Goal: Information Seeking & Learning: Learn about a topic

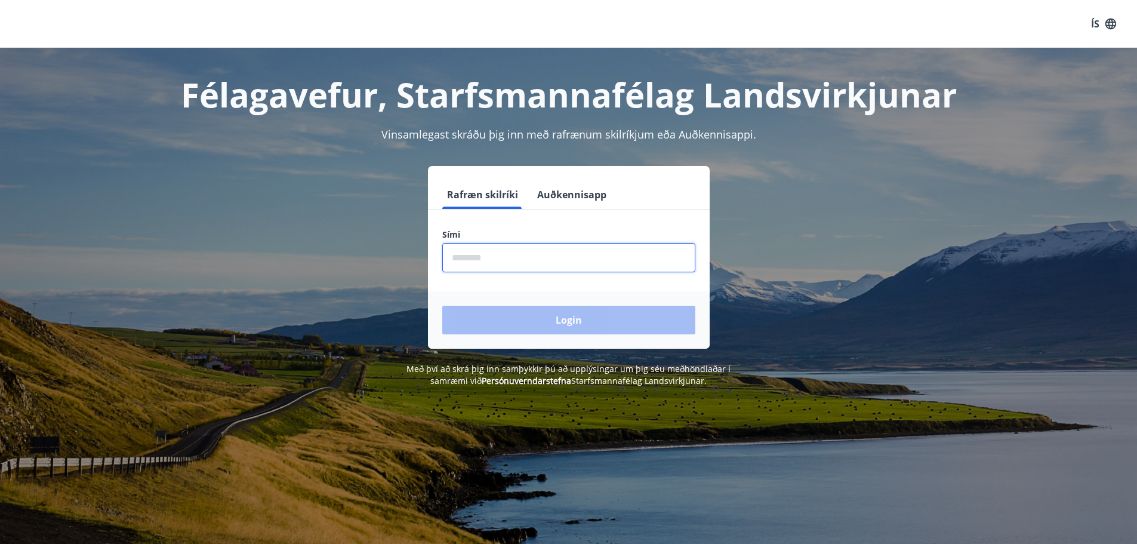
click at [506, 256] on input "phone" at bounding box center [568, 257] width 253 height 29
type input "********"
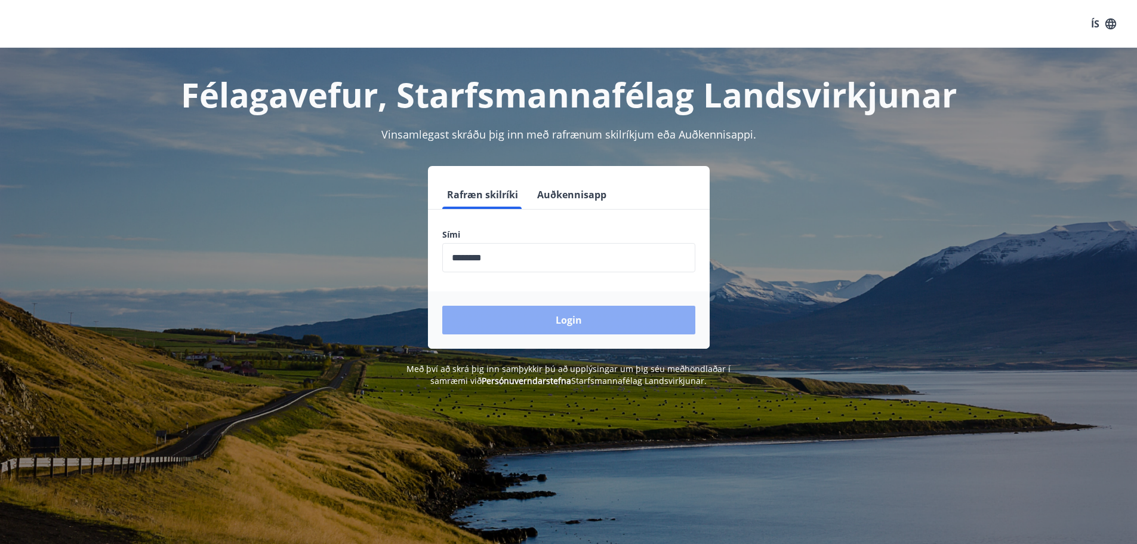
click at [518, 319] on button "Login" at bounding box center [568, 320] width 253 height 29
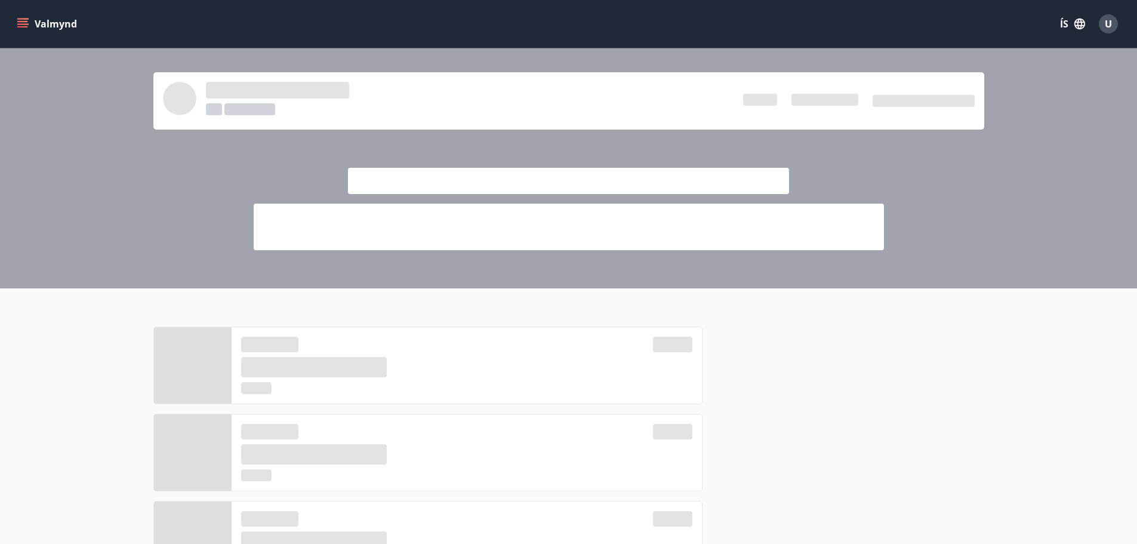
click at [612, 479] on div at bounding box center [466, 452] width 451 height 57
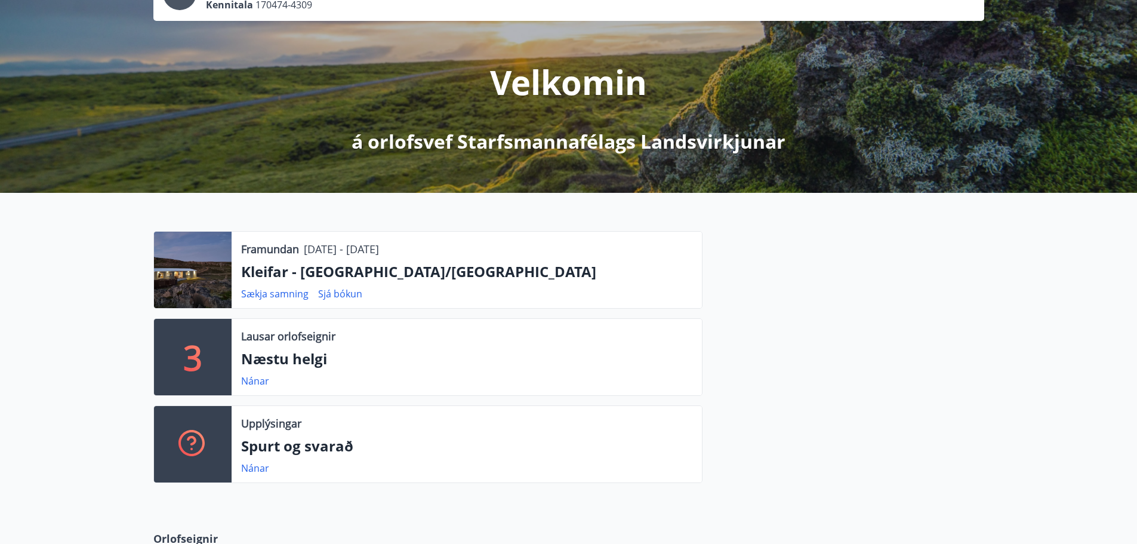
scroll to position [119, 0]
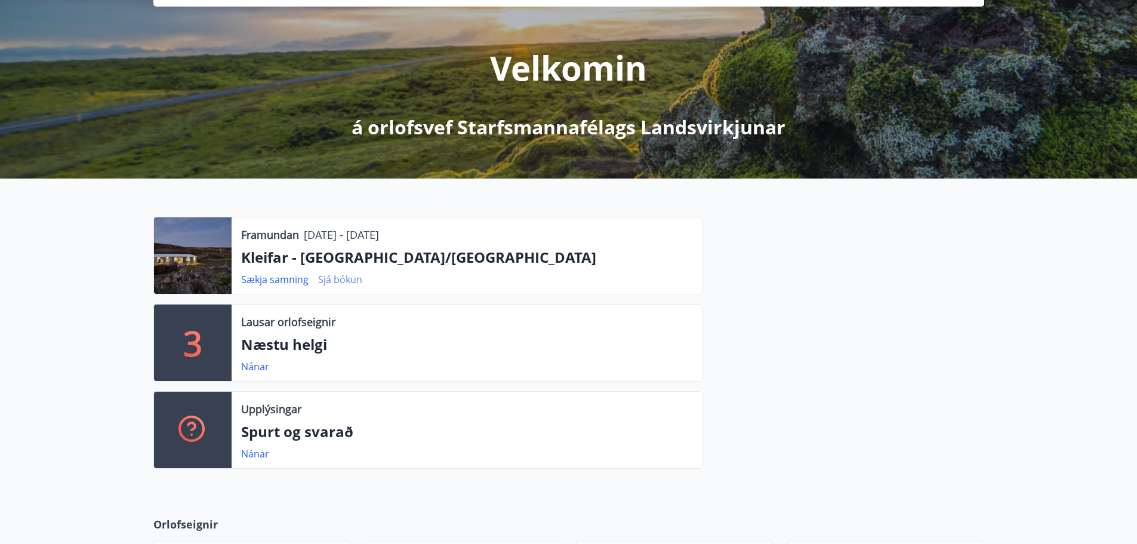
click at [338, 277] on link "Sjá bókun" at bounding box center [340, 279] width 44 height 13
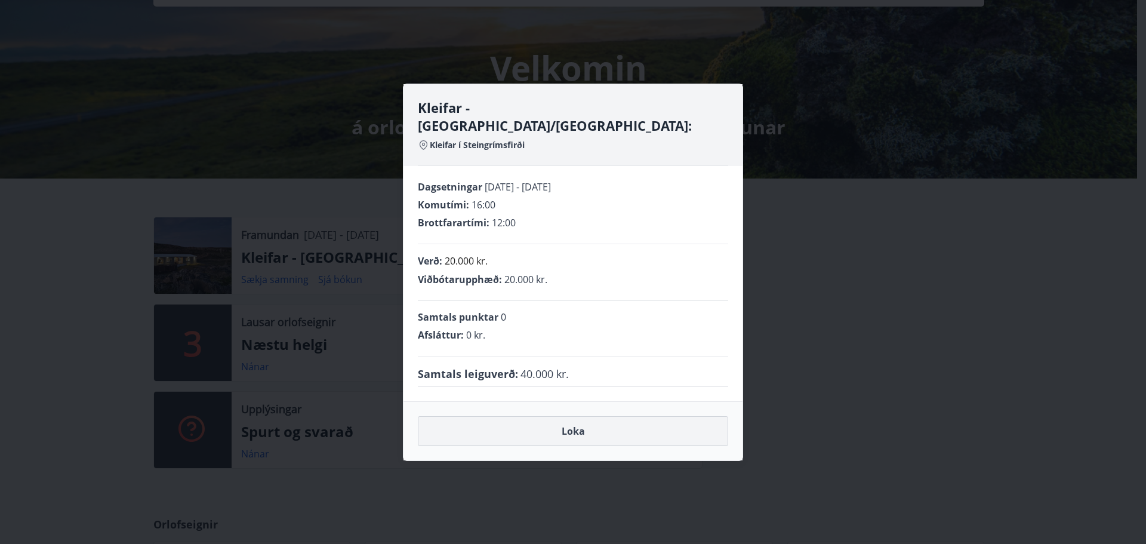
click at [584, 423] on button "Loka" at bounding box center [573, 431] width 310 height 30
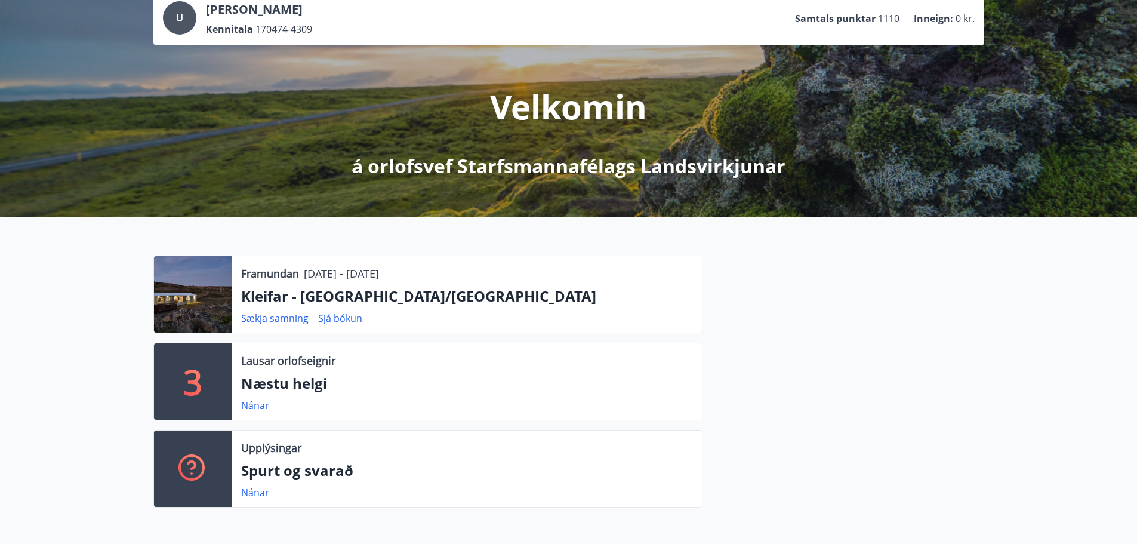
scroll to position [60, 0]
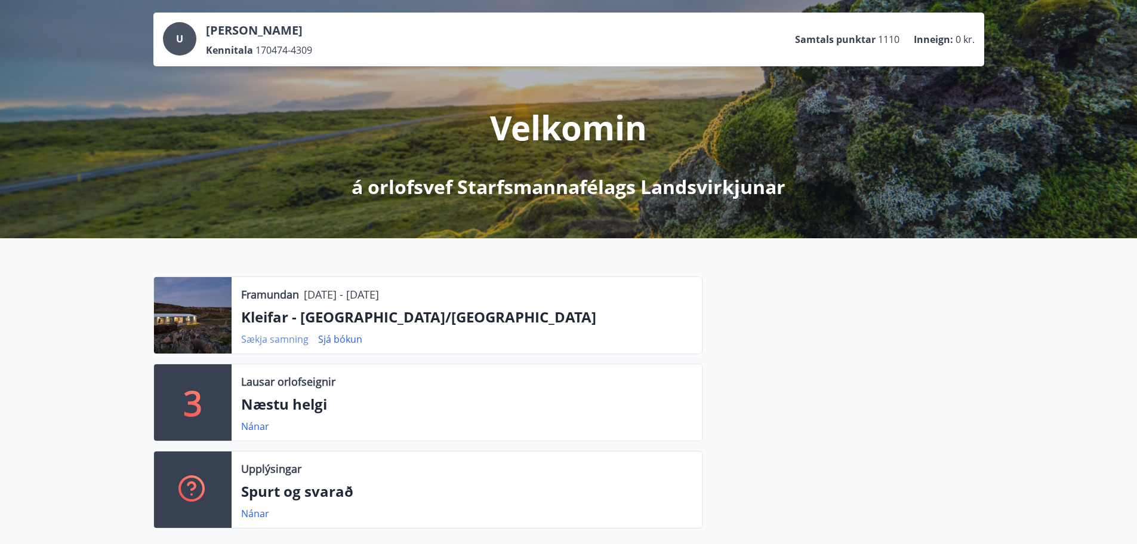
click at [287, 341] on link "Sækja samning" at bounding box center [274, 338] width 67 height 13
click at [70, 282] on div "Framundan [DATE] - [DATE] Kleifar - [GEOGRAPHIC_DATA]/Hólmavík Sækja samning Sj…" at bounding box center [568, 397] width 1137 height 319
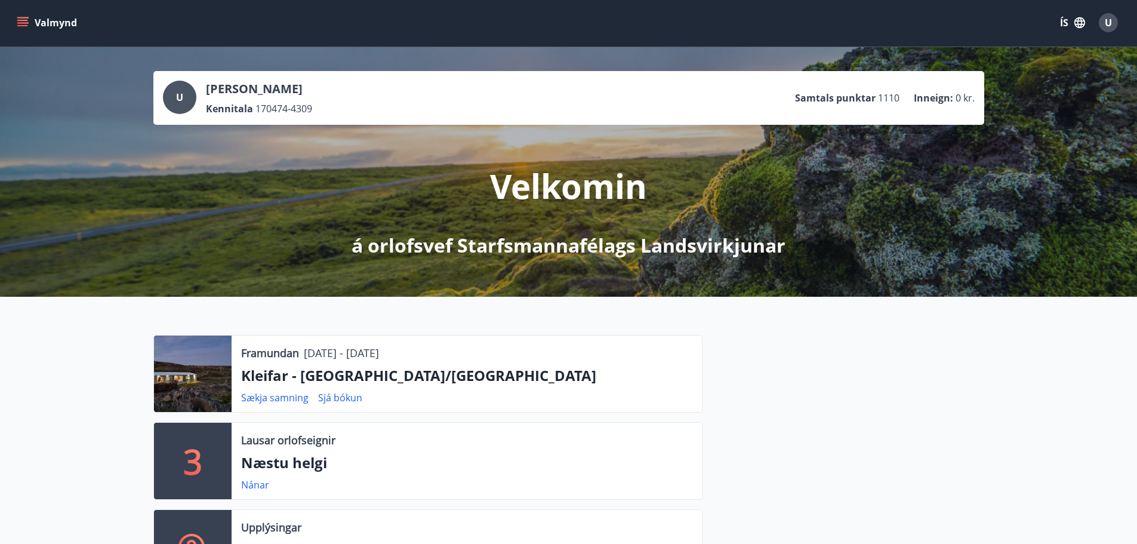
scroll to position [0, 0]
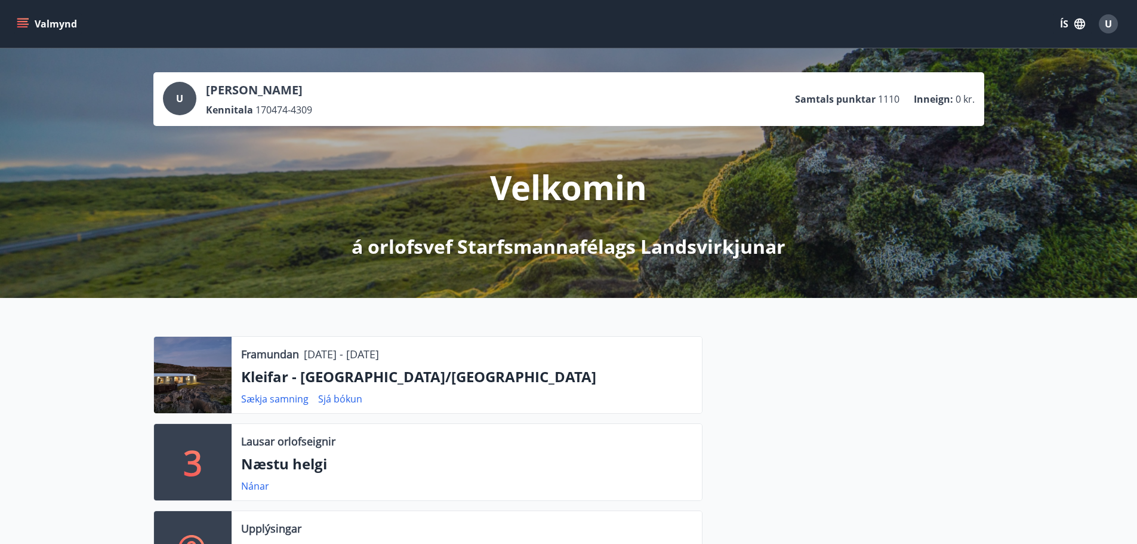
click at [237, 90] on p "[PERSON_NAME]" at bounding box center [259, 90] width 106 height 17
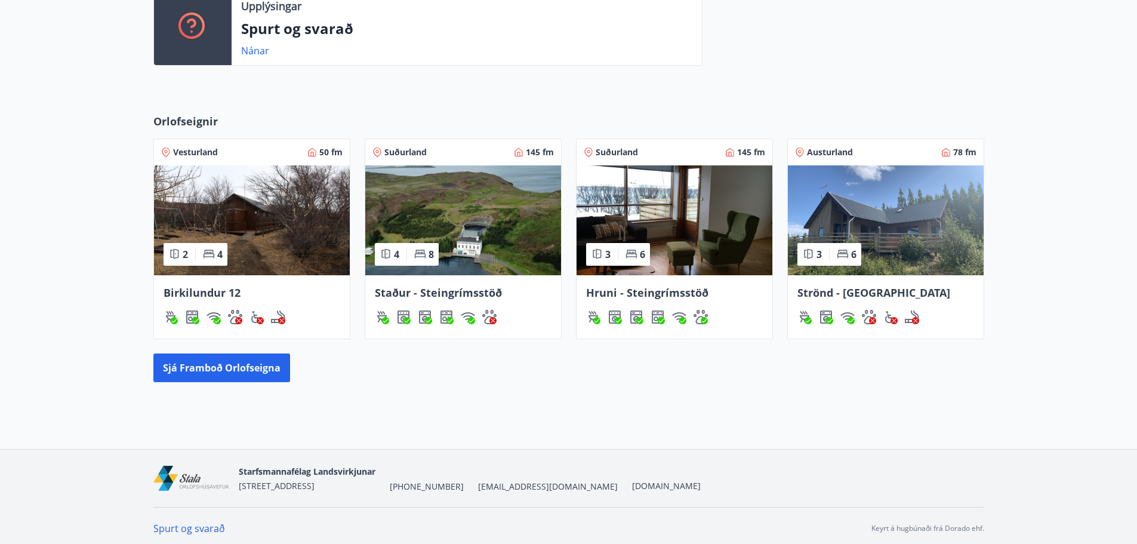
scroll to position [528, 0]
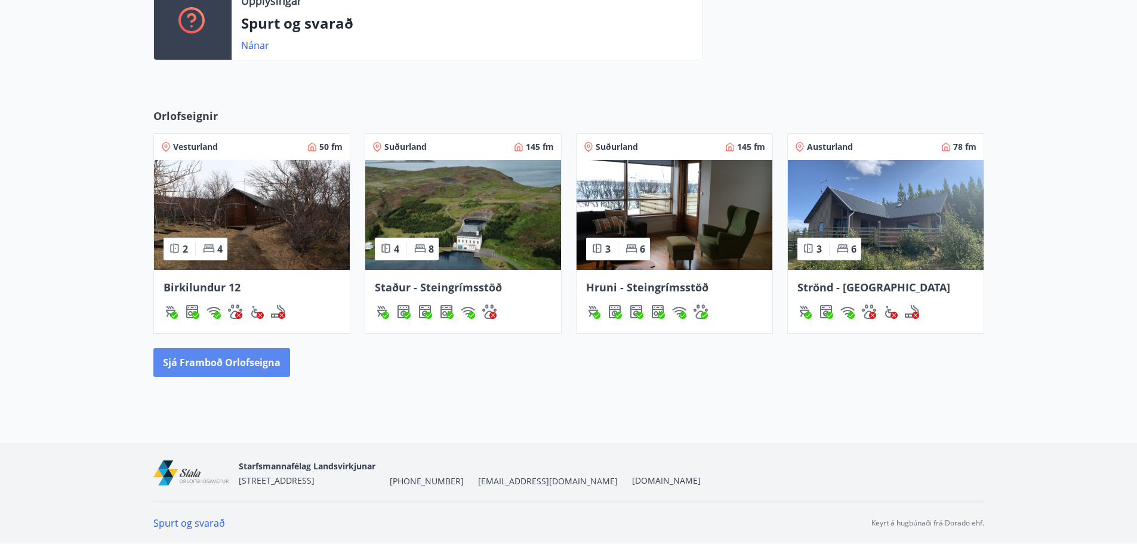
click at [257, 359] on button "Sjá framboð orlofseigna" at bounding box center [221, 362] width 137 height 29
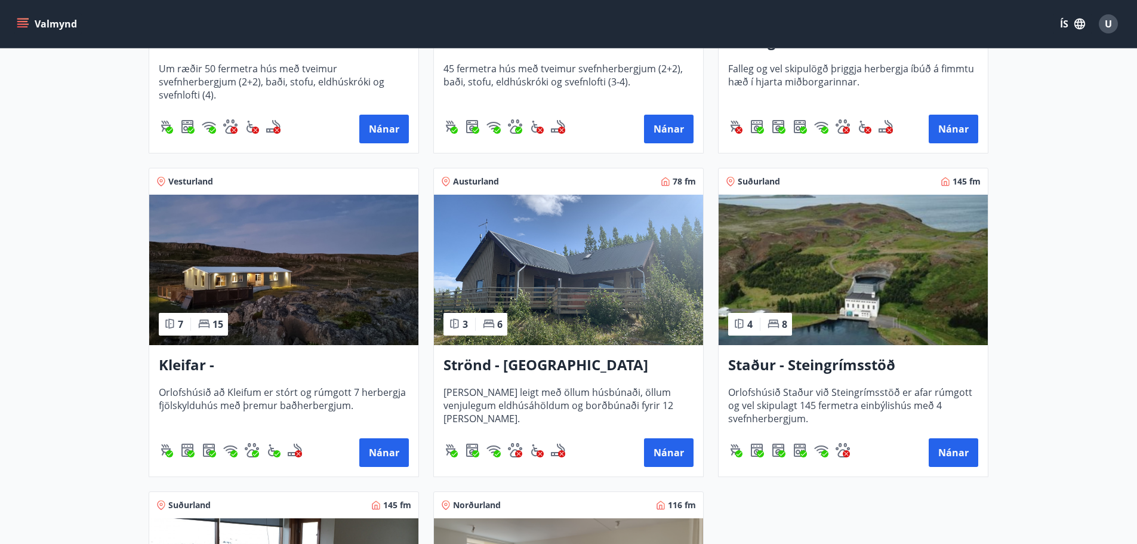
scroll to position [486, 0]
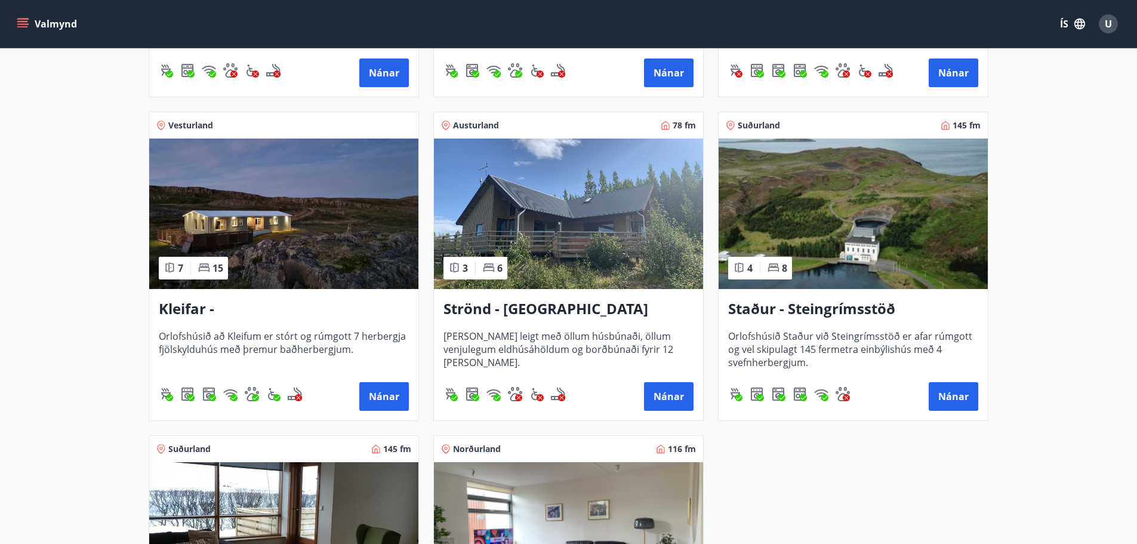
click at [298, 328] on div "Kleifar - Drangsnes/Hólmavík Orlofshúsið að Kleifum er stórt og rúmgott 7 herbe…" at bounding box center [283, 354] width 269 height 131
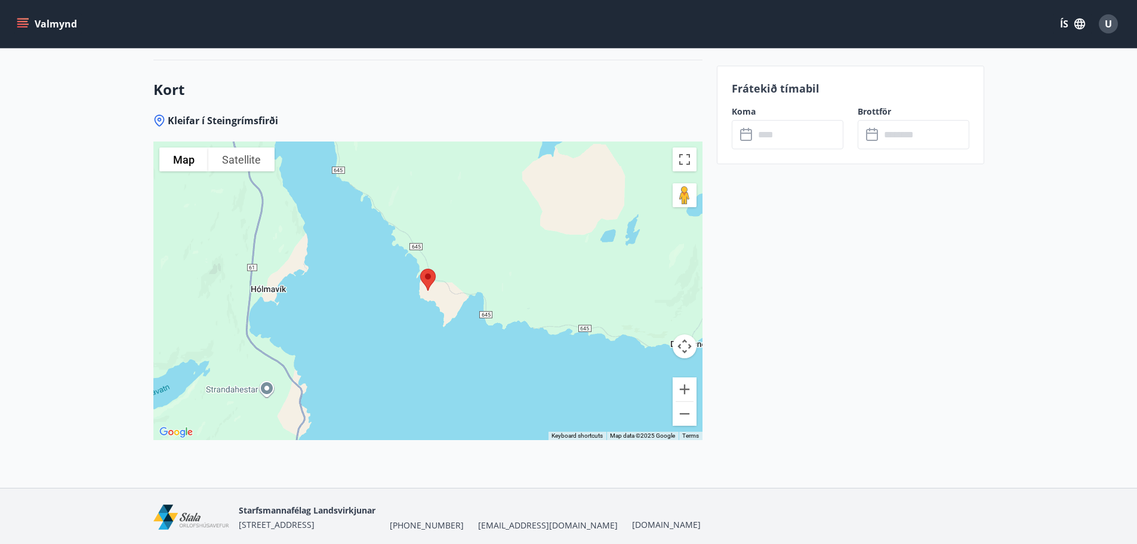
scroll to position [2670, 0]
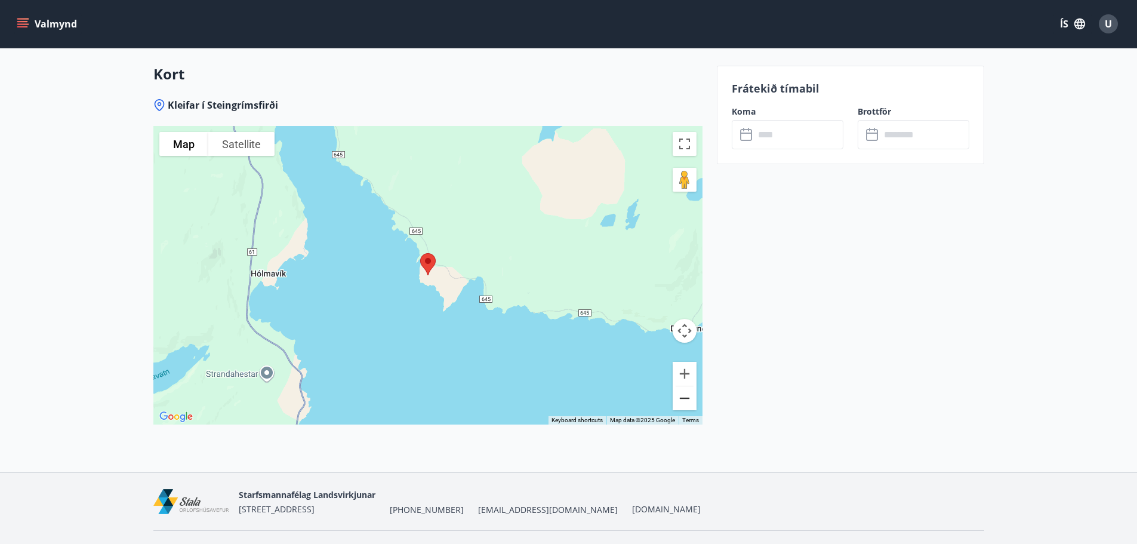
click at [680, 386] on button "Zoom out" at bounding box center [685, 398] width 24 height 24
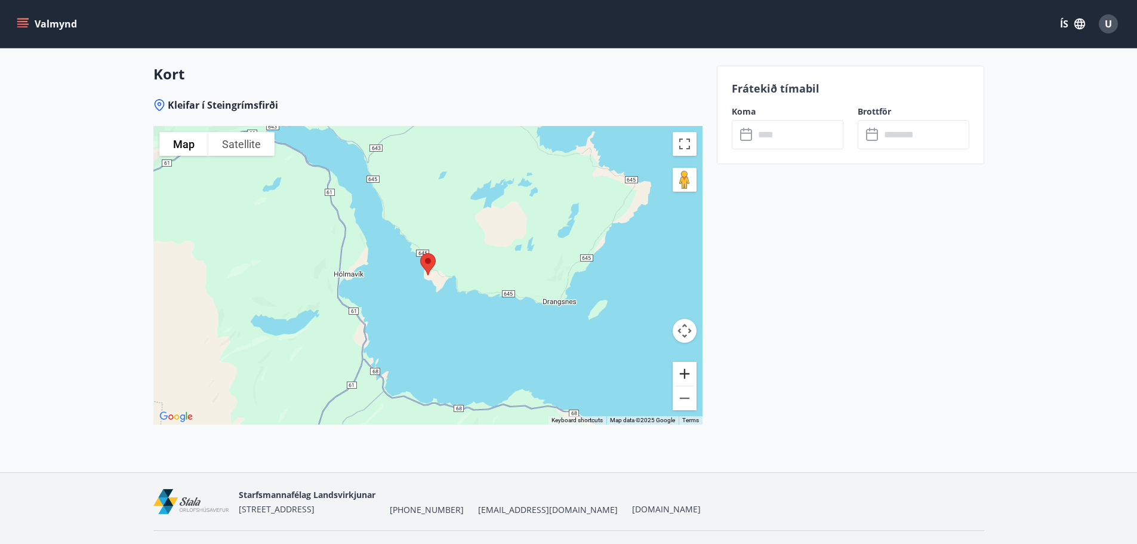
click at [684, 362] on button "Zoom in" at bounding box center [685, 374] width 24 height 24
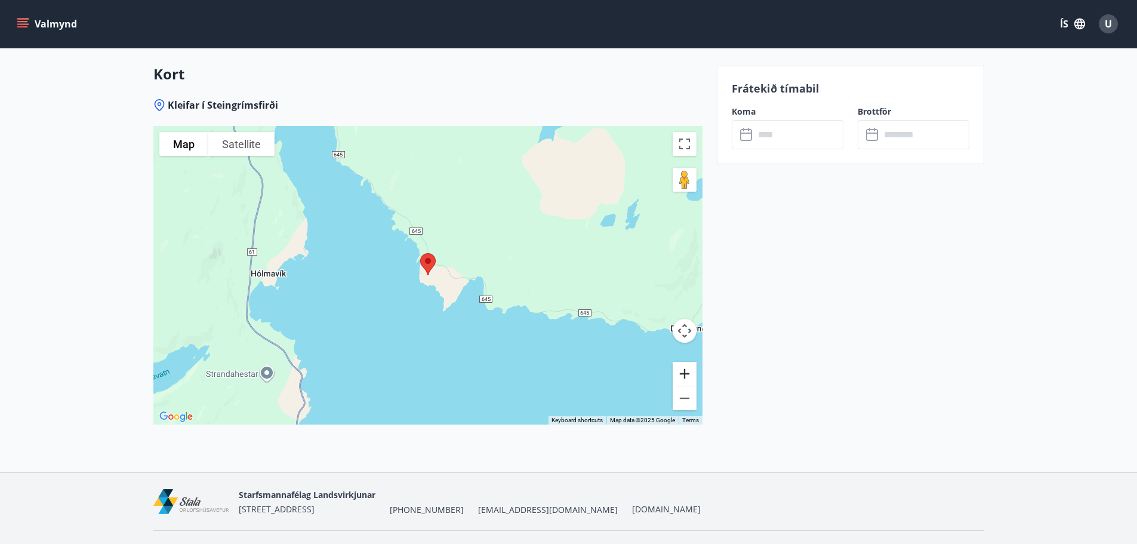
click at [684, 362] on button "Zoom in" at bounding box center [685, 374] width 24 height 24
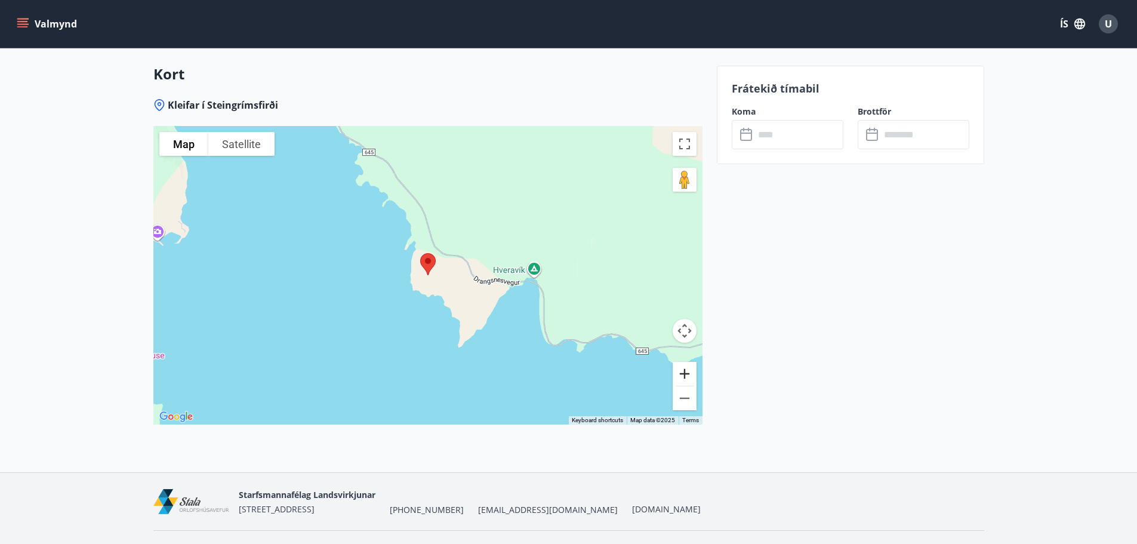
click at [687, 362] on button "Zoom in" at bounding box center [685, 374] width 24 height 24
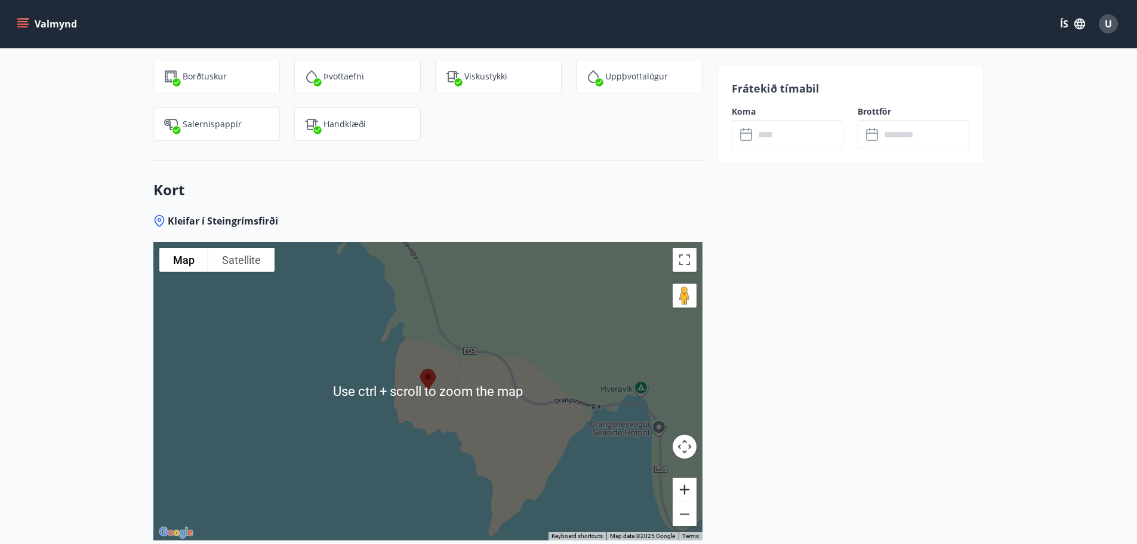
scroll to position [2550, 0]
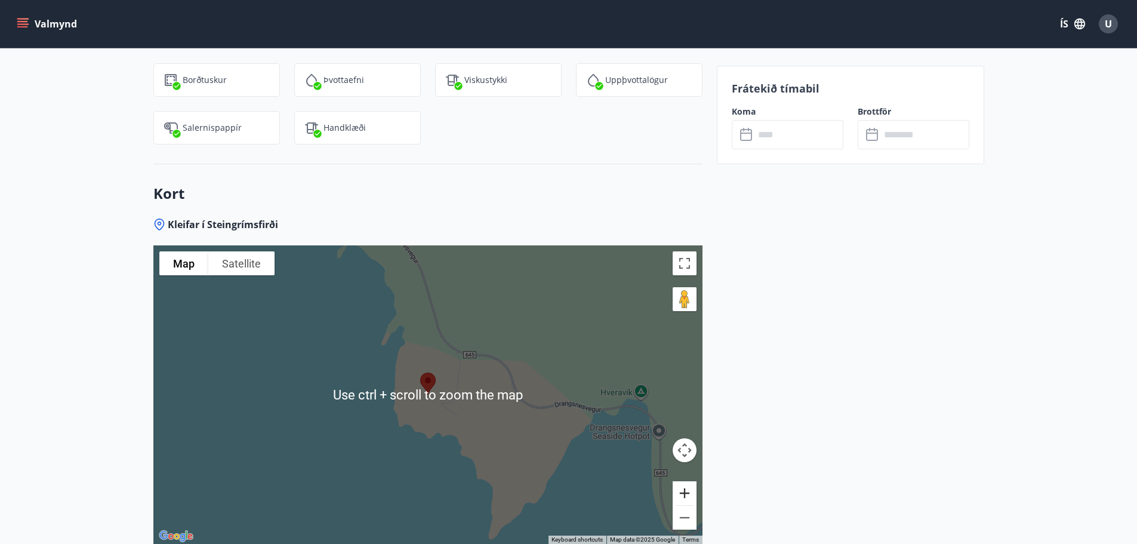
click at [683, 481] on button "Zoom in" at bounding box center [685, 493] width 24 height 24
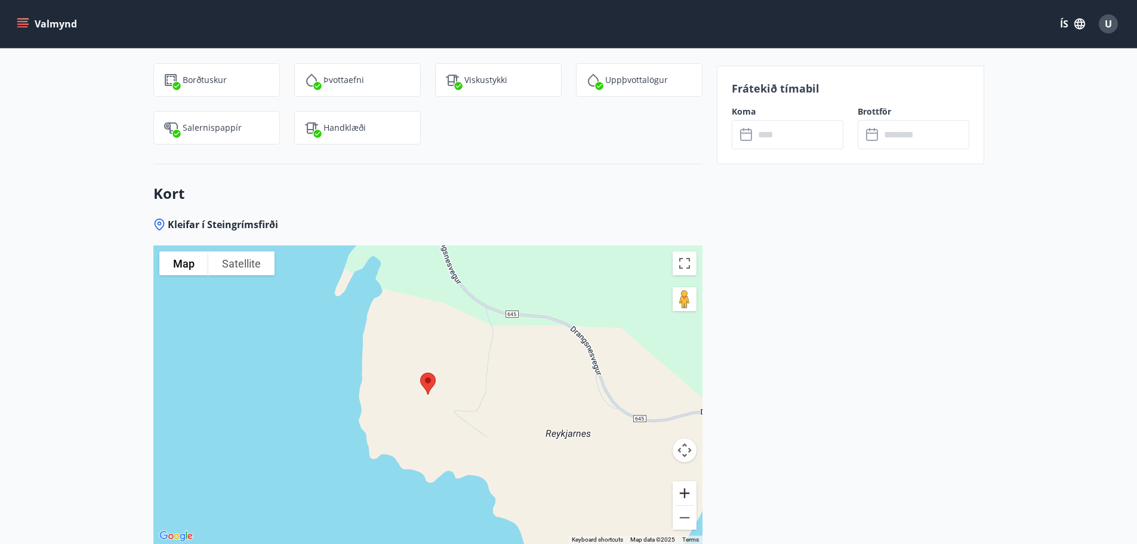
click at [683, 481] on button "Zoom in" at bounding box center [685, 493] width 24 height 24
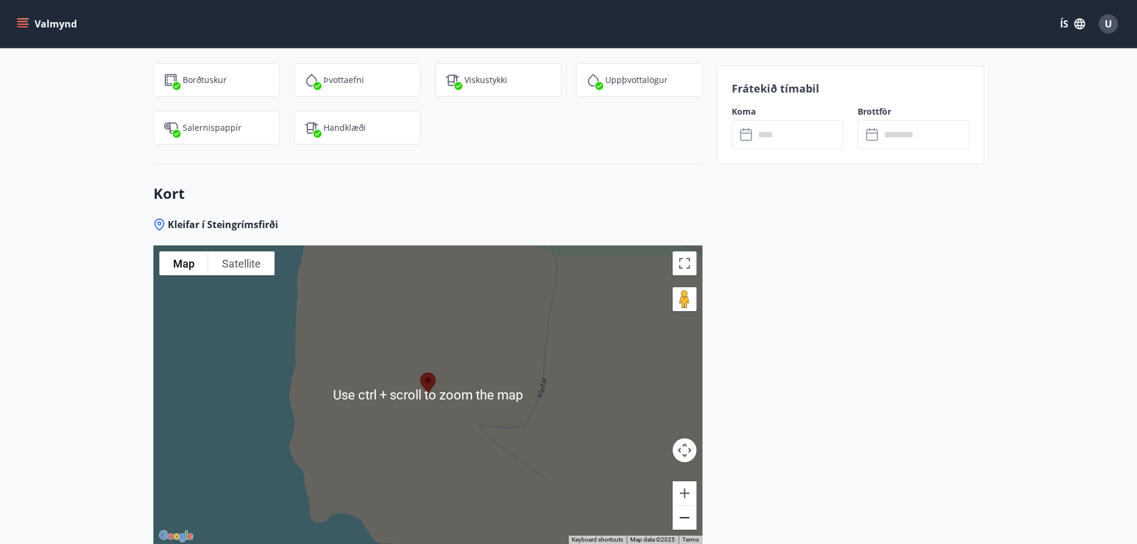
click at [687, 505] on button "Zoom out" at bounding box center [685, 517] width 24 height 24
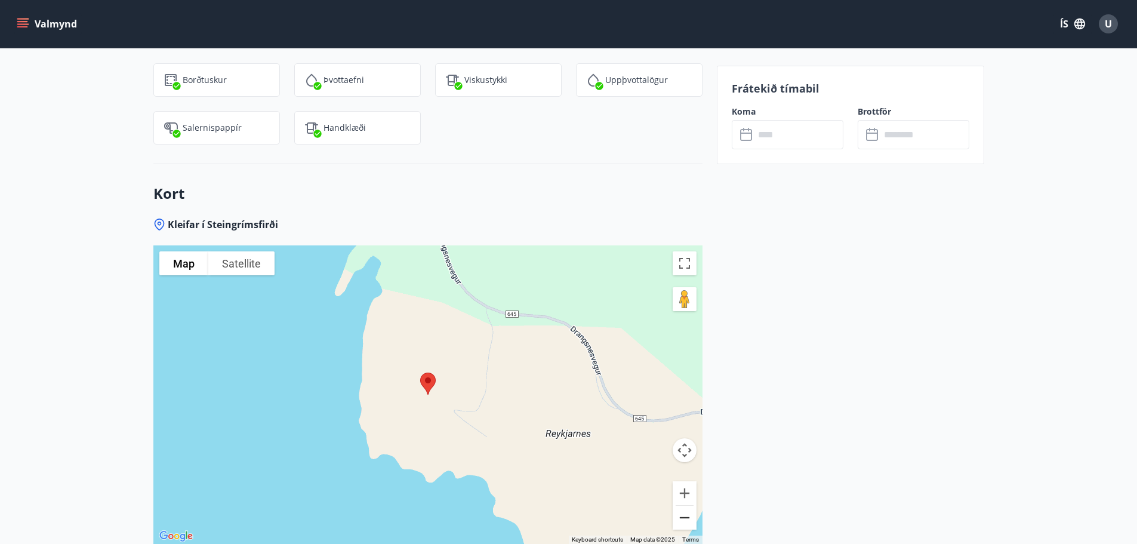
click at [687, 505] on button "Zoom out" at bounding box center [685, 517] width 24 height 24
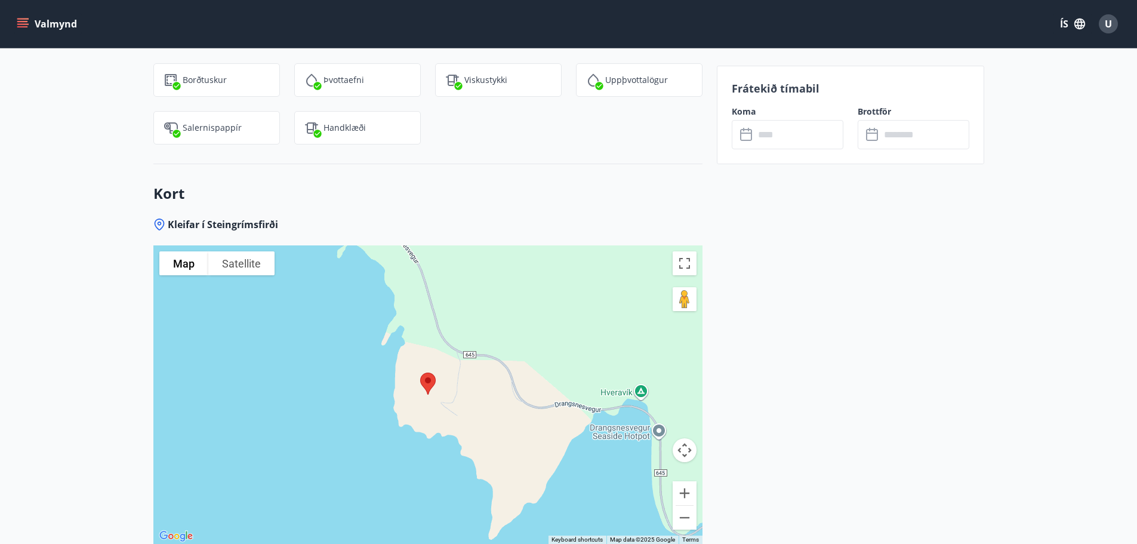
click at [536, 316] on div at bounding box center [427, 394] width 549 height 298
click at [328, 345] on div at bounding box center [427, 394] width 549 height 298
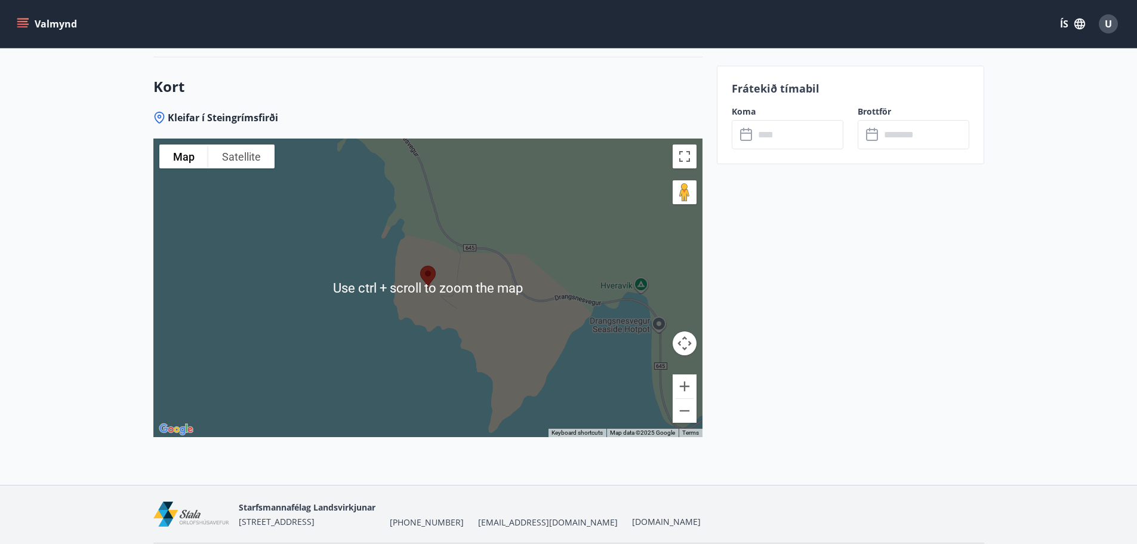
scroll to position [2670, 0]
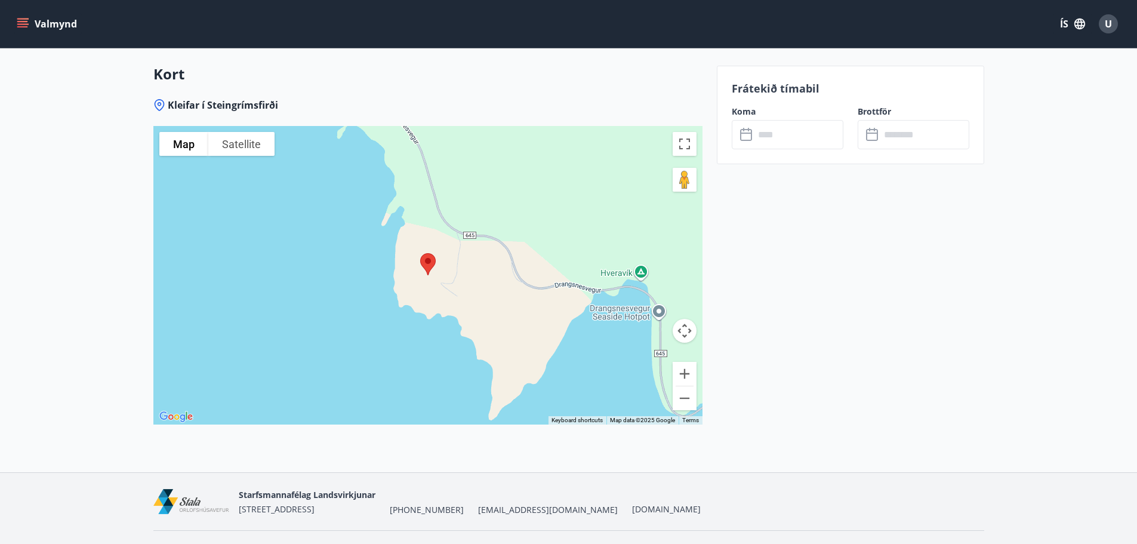
click at [537, 330] on div at bounding box center [427, 275] width 549 height 298
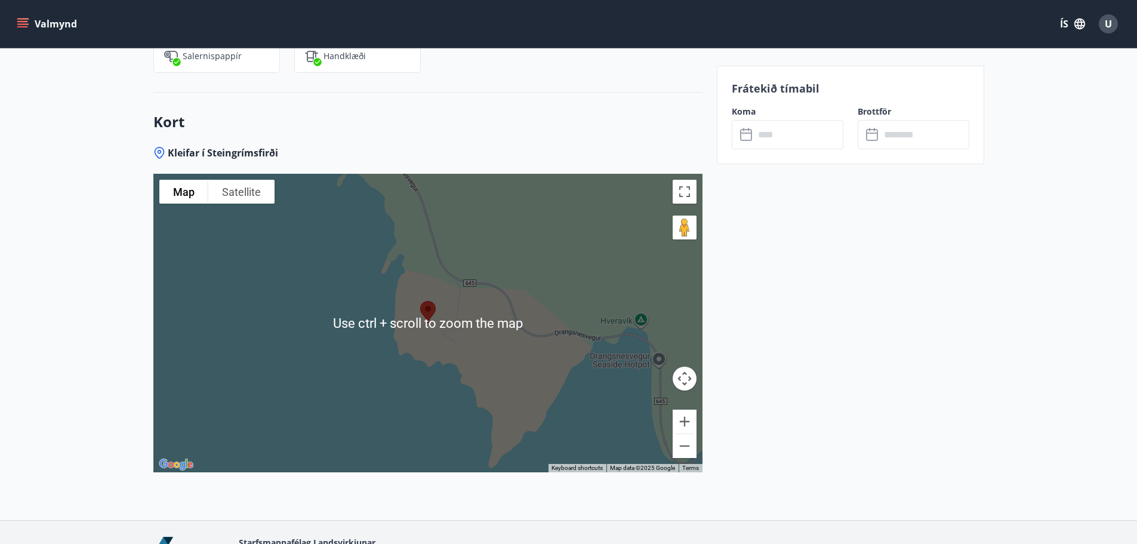
scroll to position [2610, 0]
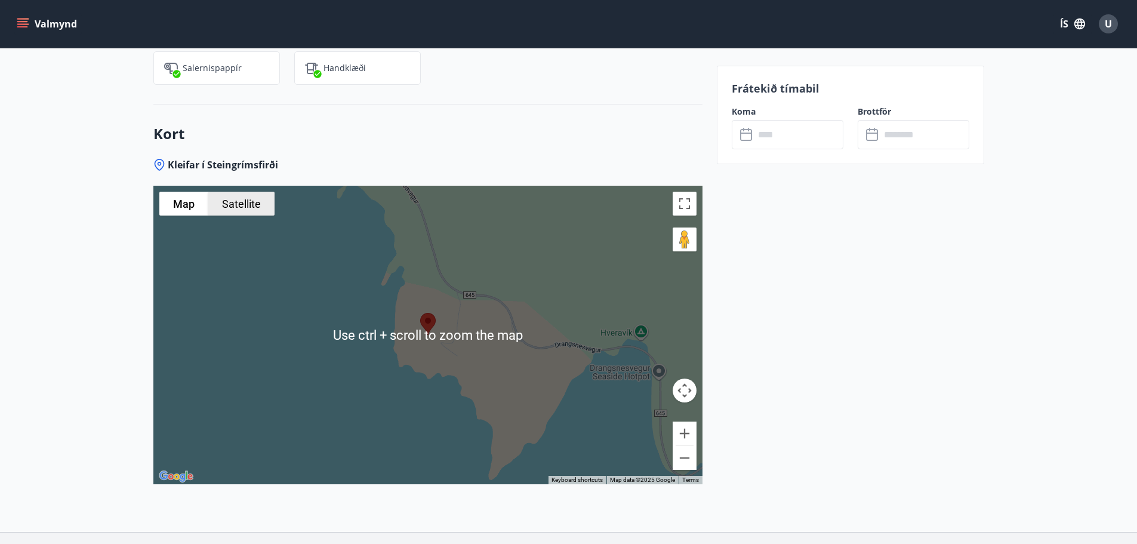
click at [247, 192] on button "Satellite" at bounding box center [241, 204] width 66 height 24
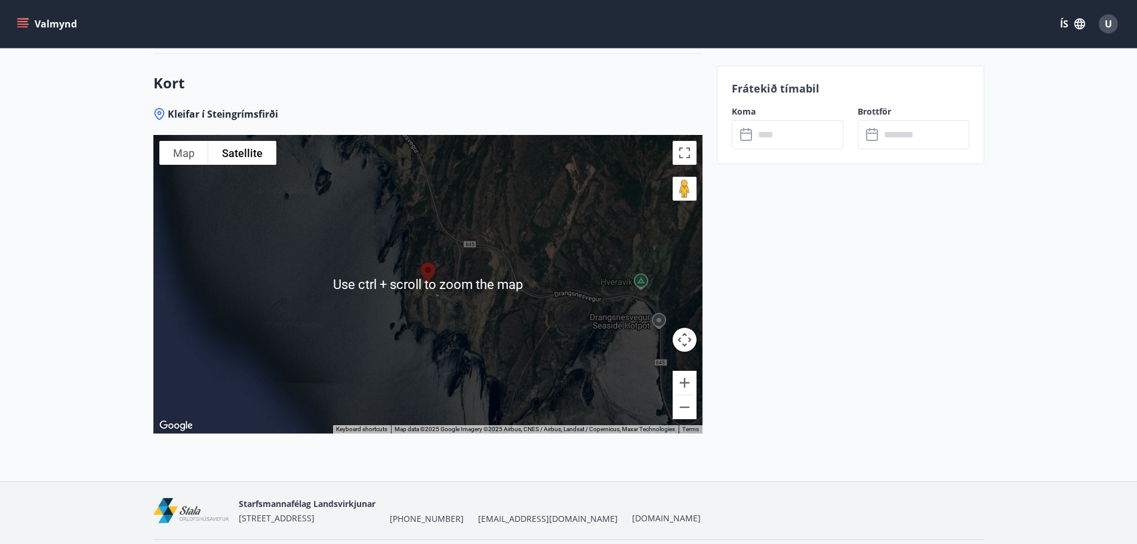
scroll to position [2670, 0]
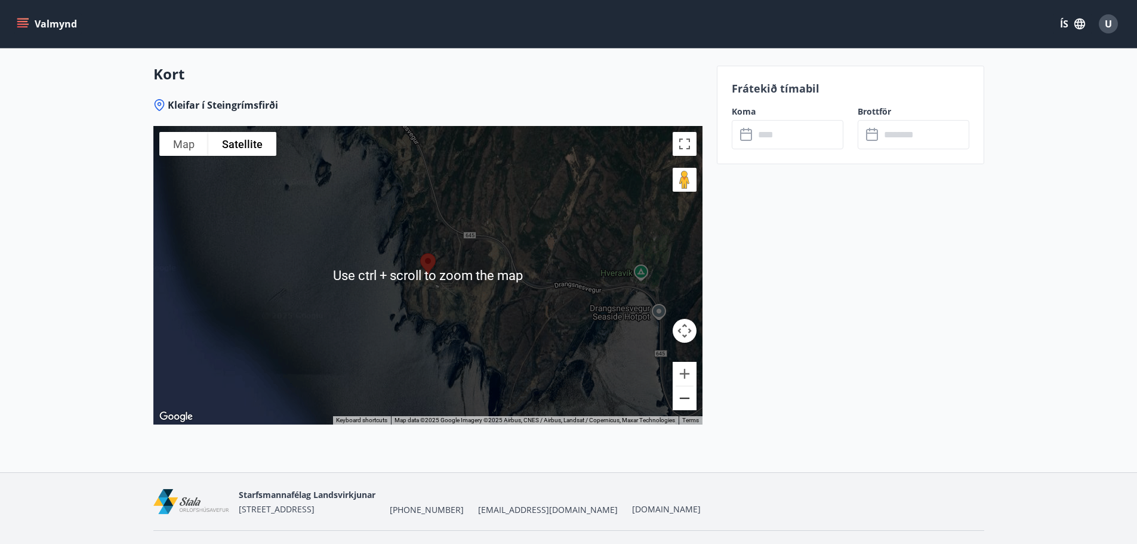
click at [683, 386] on button "Zoom out" at bounding box center [685, 398] width 24 height 24
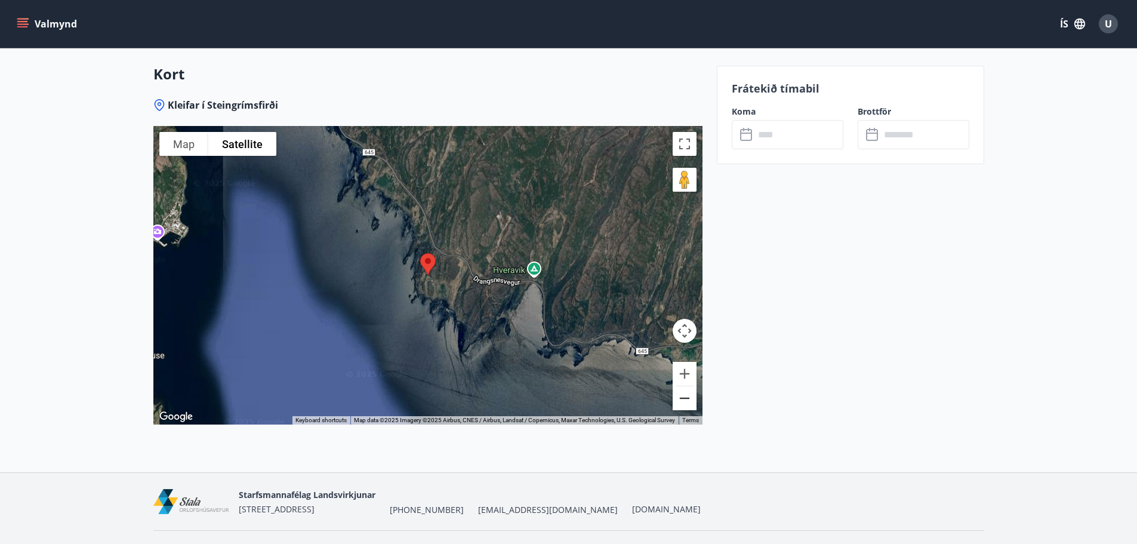
click at [683, 386] on button "Zoom out" at bounding box center [685, 398] width 24 height 24
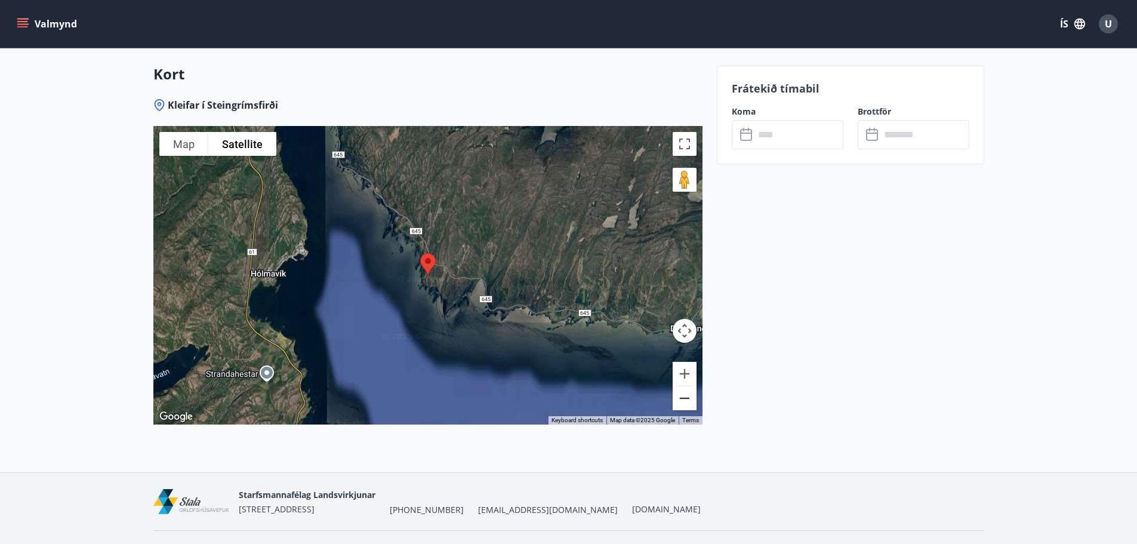
click at [683, 386] on button "Zoom out" at bounding box center [685, 398] width 24 height 24
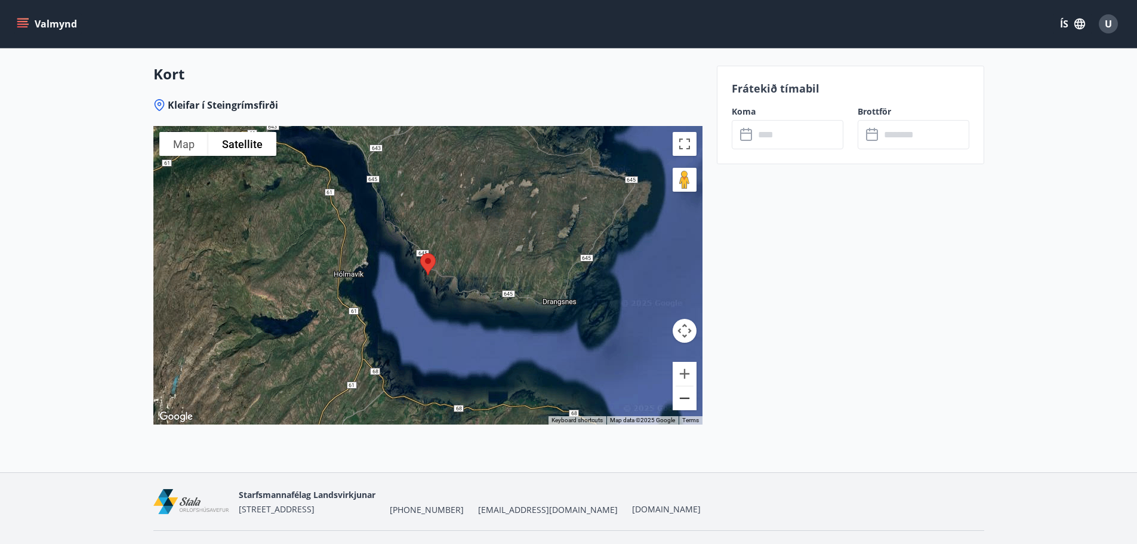
click at [683, 386] on button "Zoom out" at bounding box center [685, 398] width 24 height 24
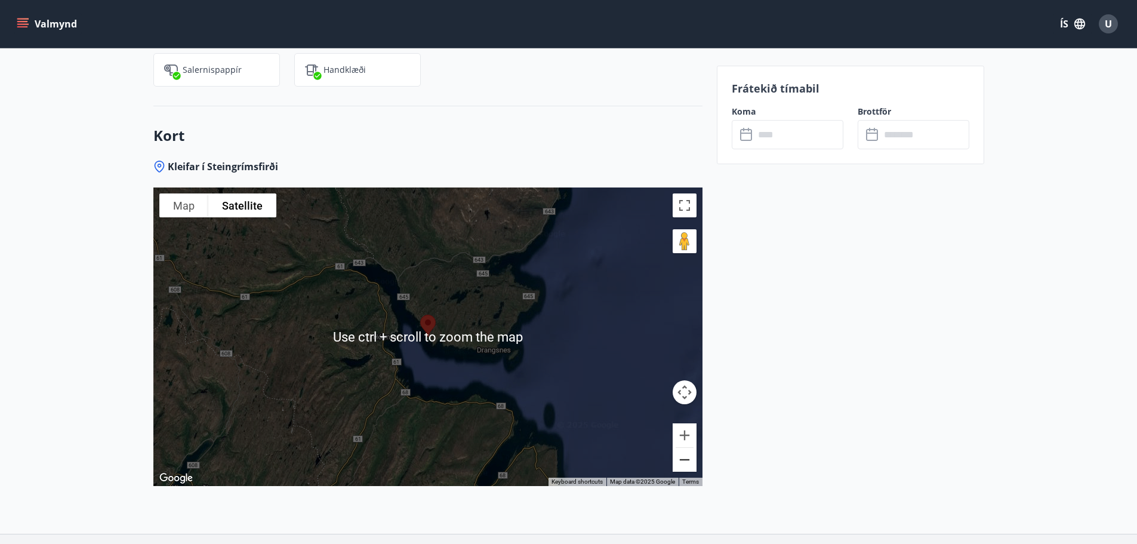
scroll to position [2550, 0]
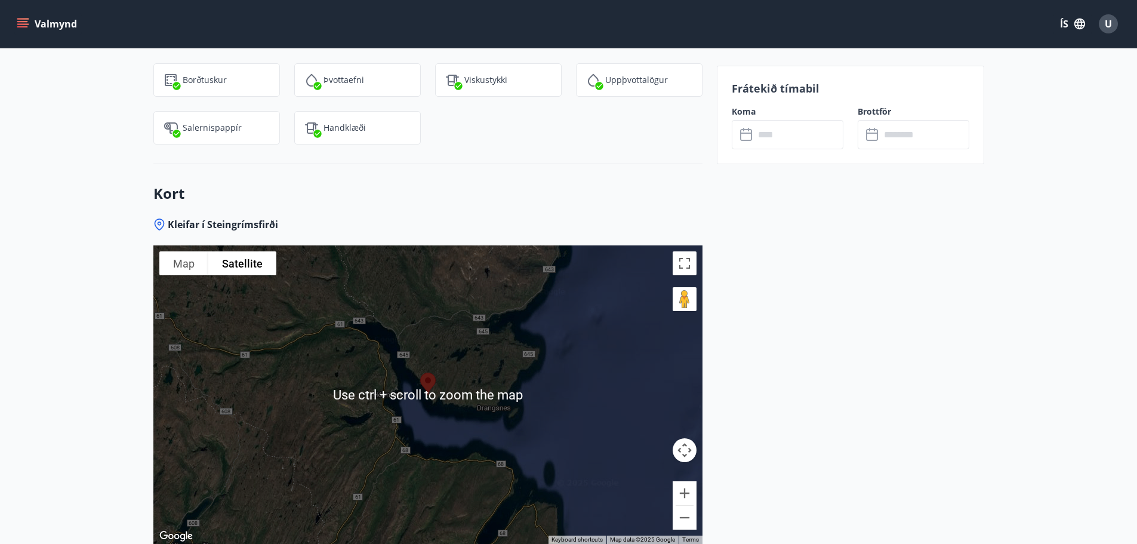
drag, startPoint x: 698, startPoint y: 357, endPoint x: 677, endPoint y: 445, distance: 90.2
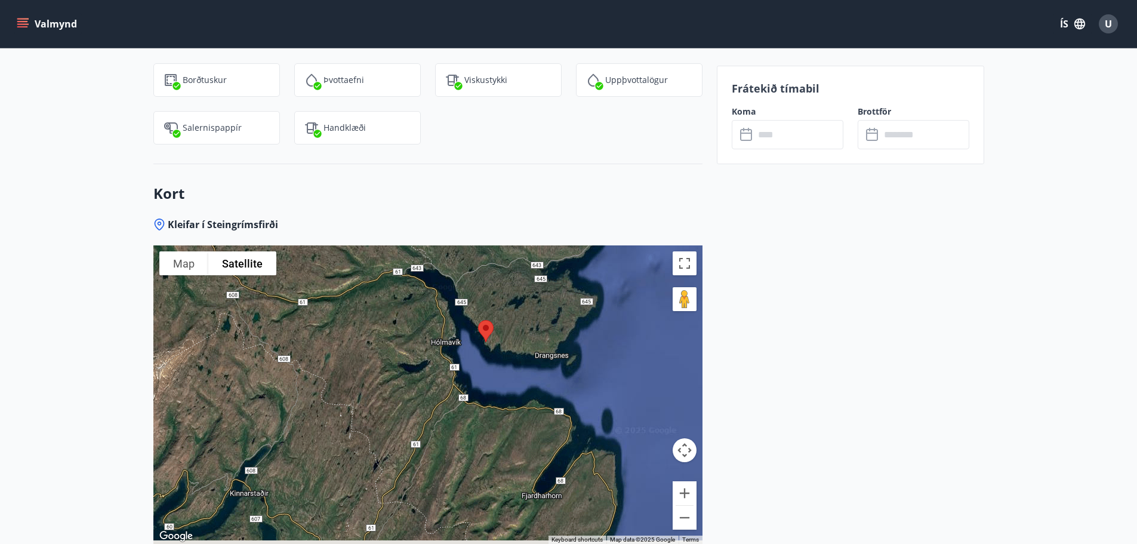
drag, startPoint x: 460, startPoint y: 350, endPoint x: 557, endPoint y: 150, distance: 221.5
click at [557, 164] on div "Kort Kleifar í Steingrímsfirði To navigate the map with touch gestures double-t…" at bounding box center [427, 377] width 549 height 427
click at [686, 481] on button "Zoom in" at bounding box center [685, 493] width 24 height 24
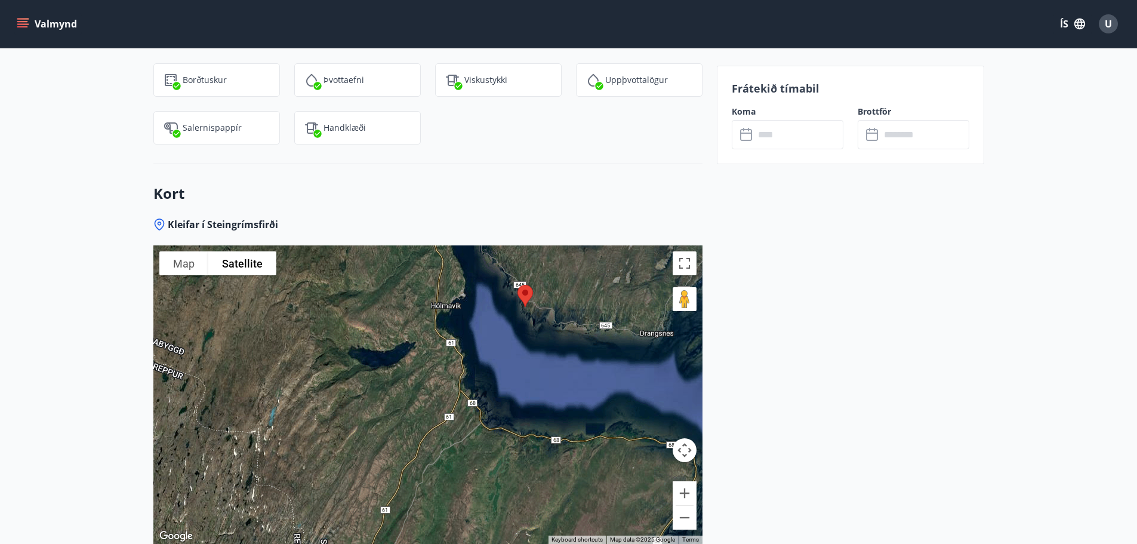
drag, startPoint x: 444, startPoint y: 356, endPoint x: 421, endPoint y: 378, distance: 31.6
click at [421, 378] on div at bounding box center [427, 394] width 549 height 298
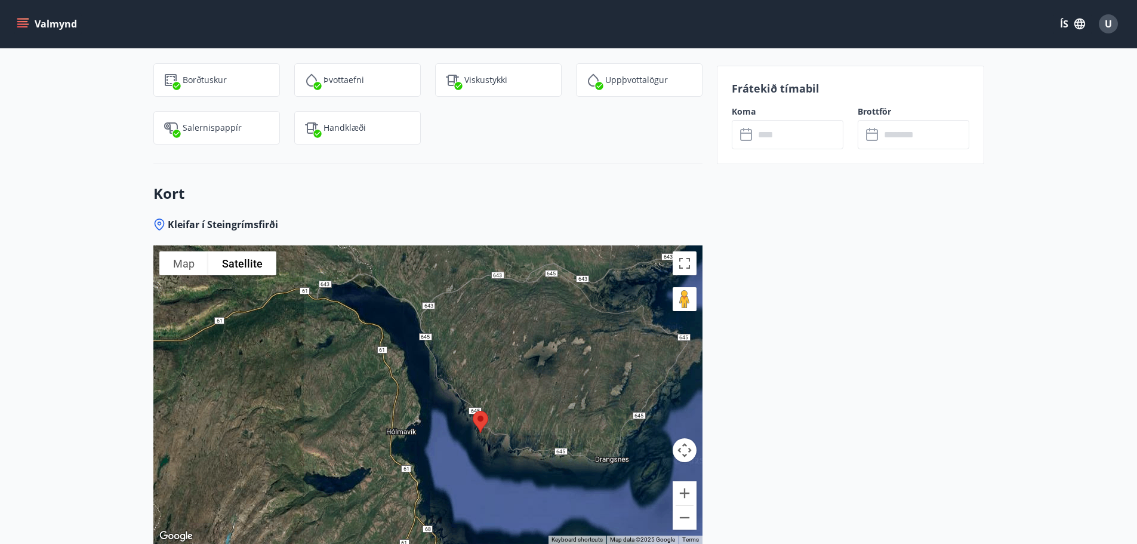
drag, startPoint x: 548, startPoint y: 260, endPoint x: 506, endPoint y: 383, distance: 130.6
click at [506, 383] on div at bounding box center [427, 394] width 549 height 298
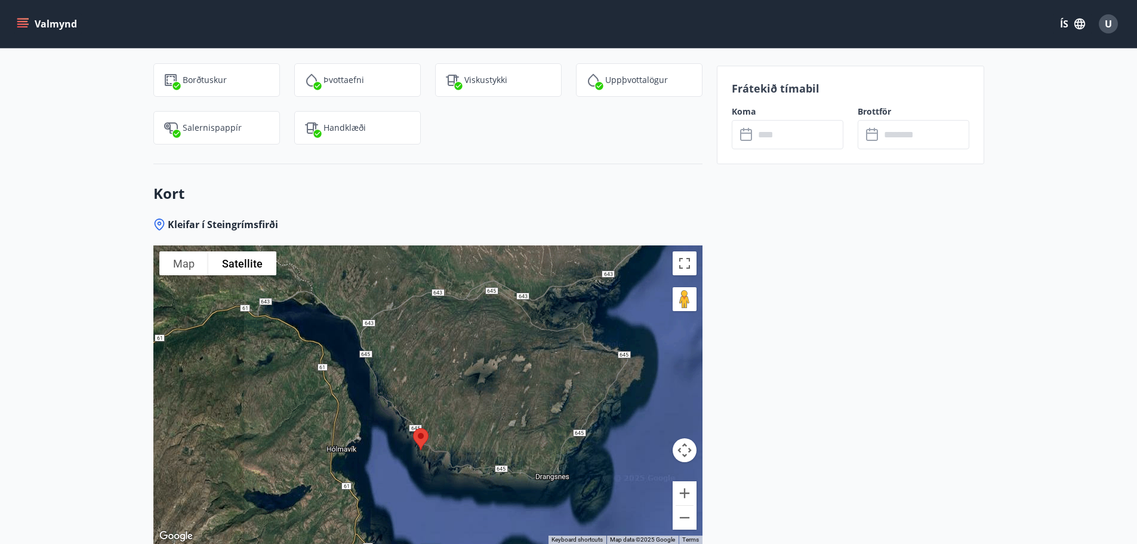
drag, startPoint x: 556, startPoint y: 319, endPoint x: 492, endPoint y: 342, distance: 67.8
click at [492, 342] on div at bounding box center [427, 394] width 549 height 298
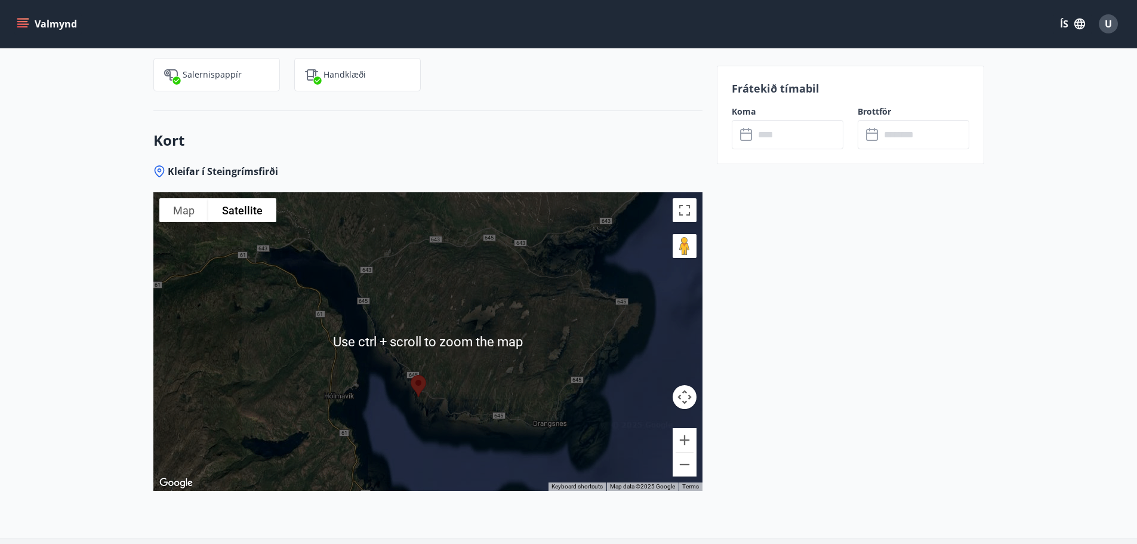
scroll to position [2610, 0]
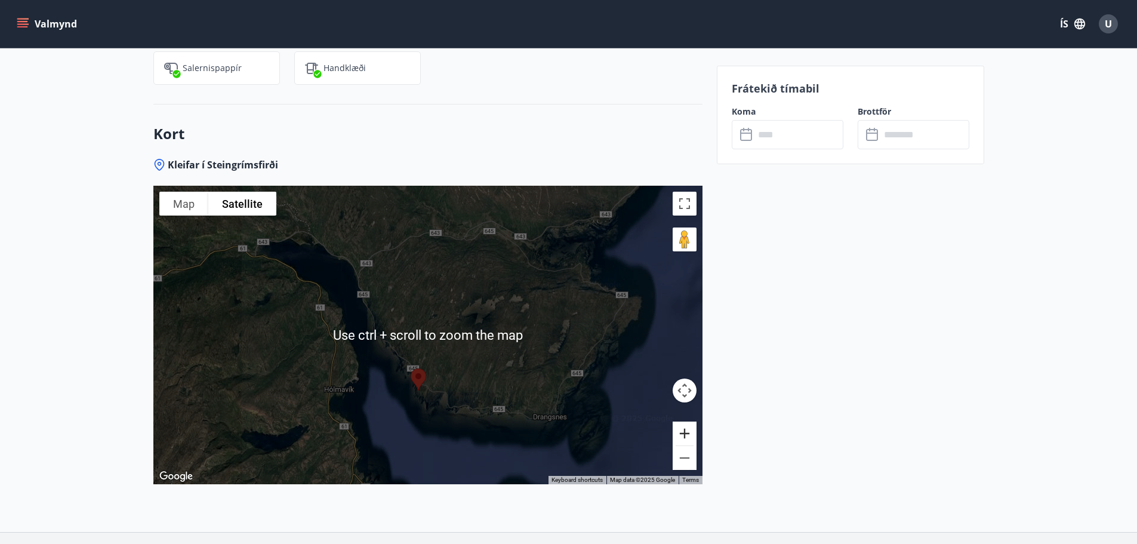
click at [682, 421] on button "Zoom in" at bounding box center [685, 433] width 24 height 24
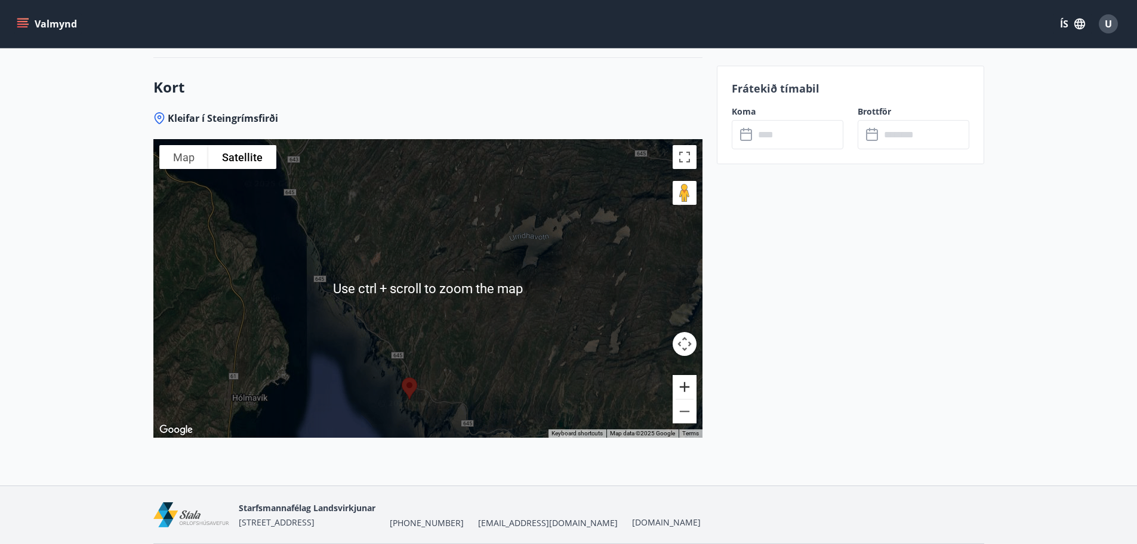
scroll to position [2670, 0]
